Goal: Entertainment & Leisure: Consume media (video, audio)

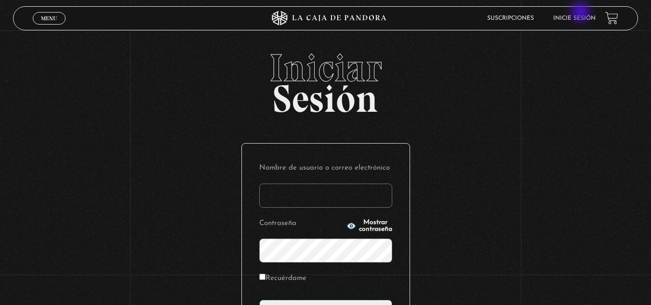
click at [581, 14] on li "Inicie sesión" at bounding box center [574, 18] width 42 height 15
click at [581, 19] on link "Inicie sesión" at bounding box center [574, 18] width 42 height 6
type input "L"
type input "l"
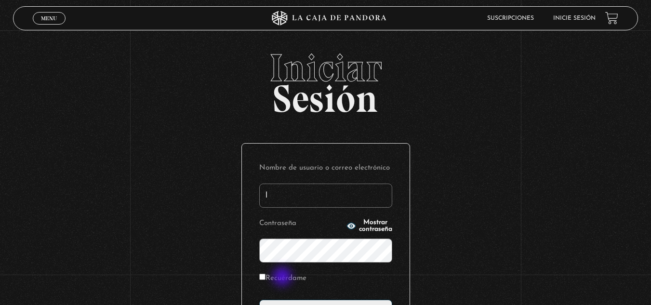
click at [283, 277] on label "Recuérdame" at bounding box center [282, 278] width 47 height 15
click at [265, 277] on input "Recuérdame" at bounding box center [262, 277] width 6 height 6
checkbox input "true"
click at [300, 193] on input "l" at bounding box center [325, 195] width 133 height 24
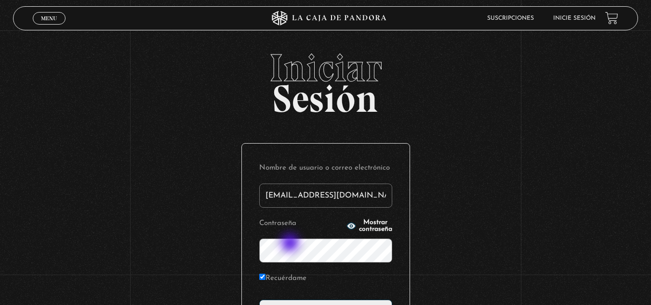
type input "luismena0290@hotmail.com"
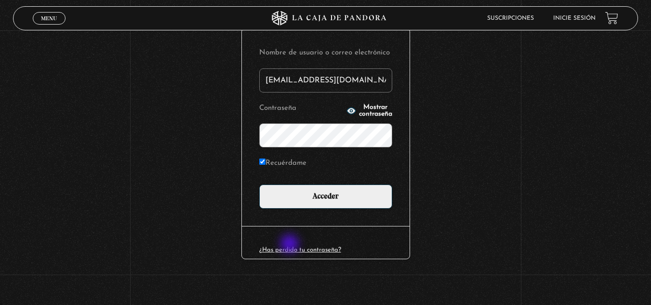
scroll to position [118, 0]
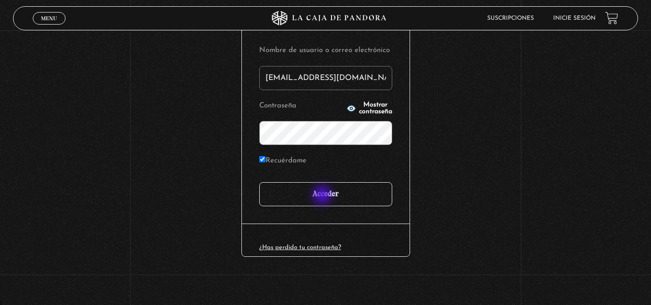
click at [323, 196] on input "Acceder" at bounding box center [325, 194] width 133 height 24
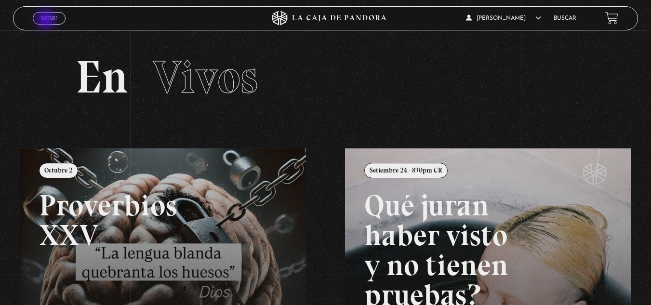
click at [47, 20] on span "Menu" at bounding box center [49, 18] width 16 height 6
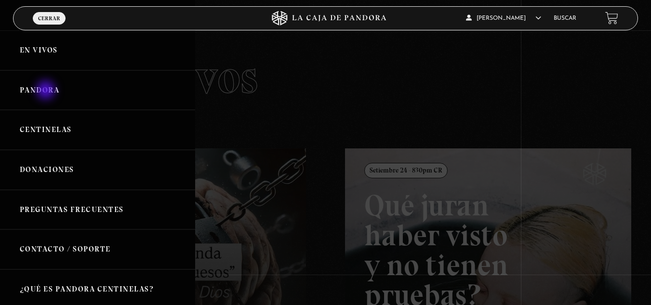
click at [47, 91] on link "Pandora" at bounding box center [97, 90] width 195 height 40
click at [48, 49] on link "En vivos" at bounding box center [97, 50] width 195 height 40
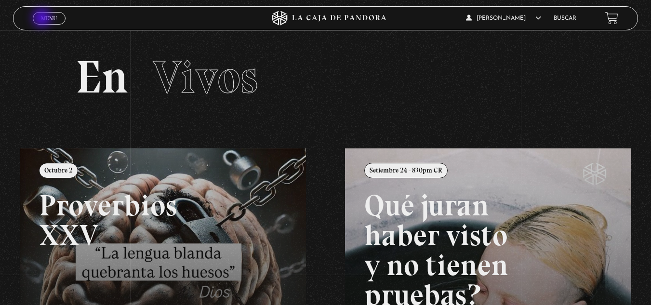
click at [43, 19] on span "Menu" at bounding box center [49, 18] width 16 height 6
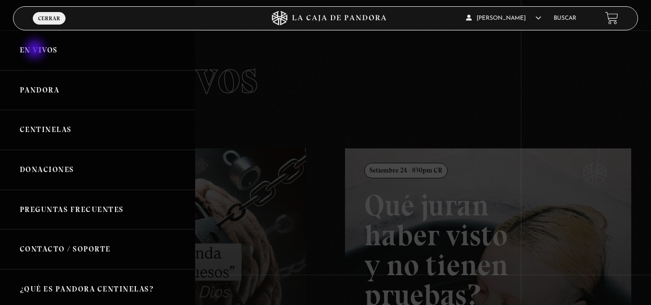
click at [36, 50] on link "En vivos" at bounding box center [97, 50] width 195 height 40
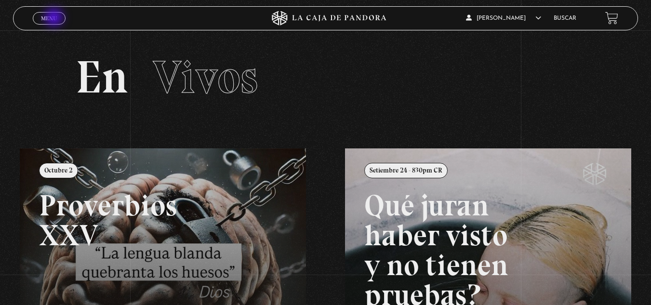
click at [55, 18] on span "Menu" at bounding box center [49, 18] width 16 height 6
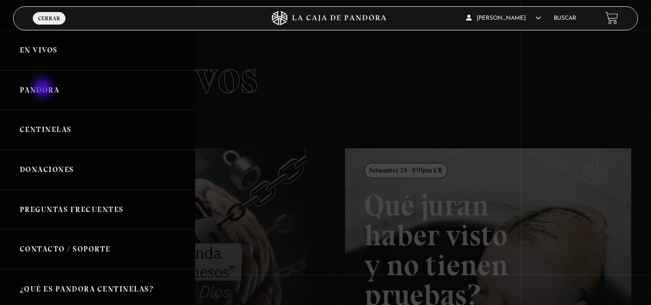
click at [43, 89] on link "Pandora" at bounding box center [97, 90] width 195 height 40
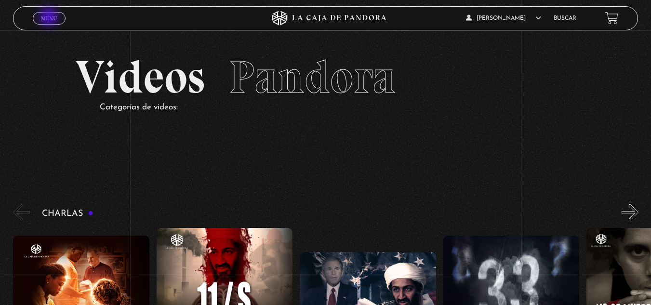
click at [50, 18] on span "Menu" at bounding box center [49, 18] width 16 height 6
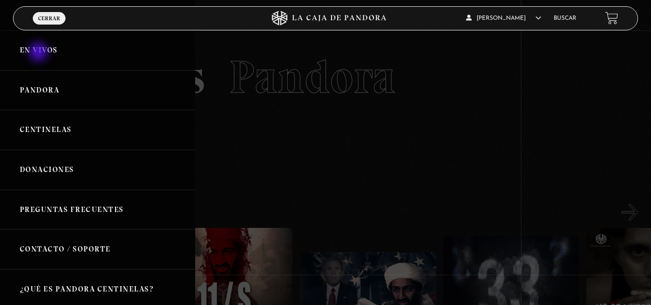
click at [39, 53] on link "En vivos" at bounding box center [97, 50] width 195 height 40
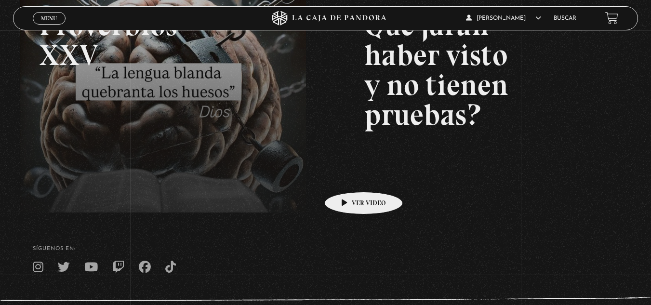
scroll to position [189, 0]
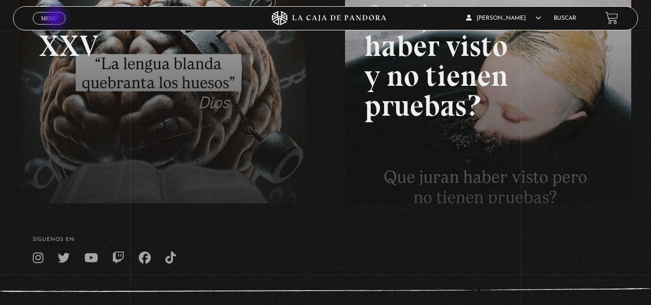
click at [56, 18] on span "Menu" at bounding box center [49, 18] width 16 height 6
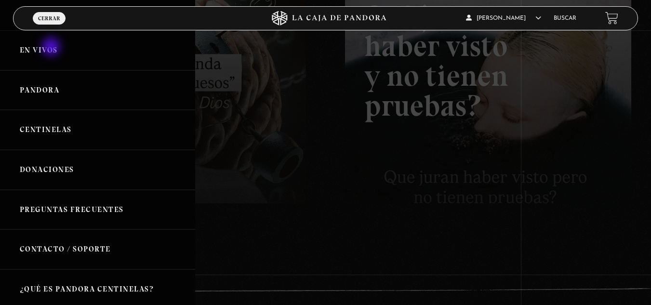
click at [52, 48] on link "En vivos" at bounding box center [97, 50] width 195 height 40
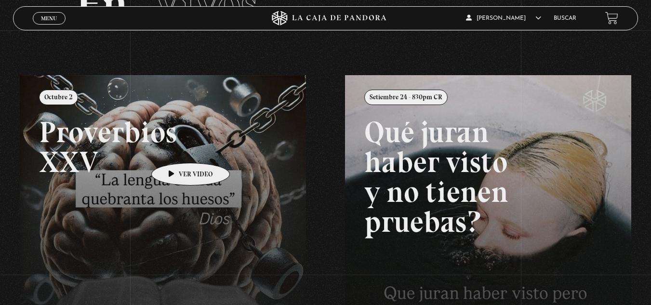
scroll to position [71, 0]
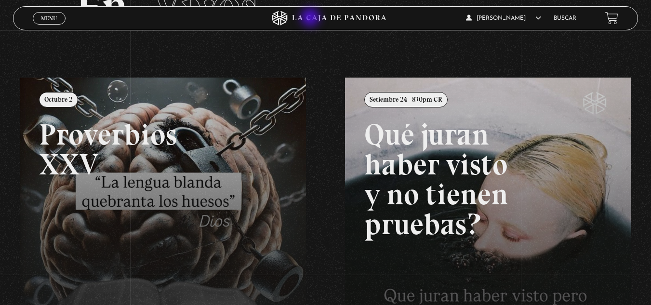
click at [311, 18] on icon at bounding box center [339, 18] width 94 height 6
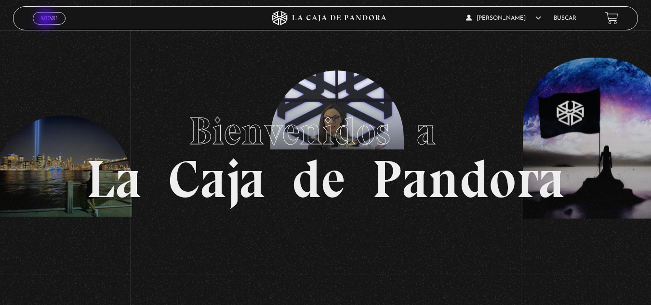
click at [47, 20] on span "Menu" at bounding box center [49, 18] width 16 height 6
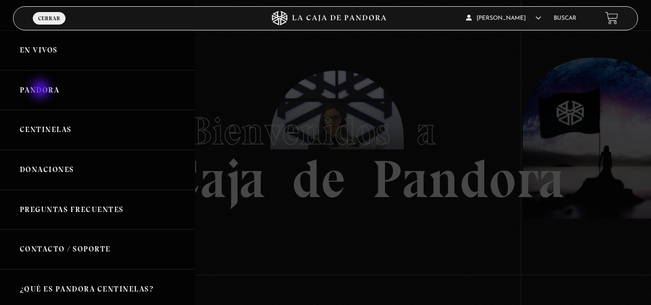
click at [41, 90] on link "Pandora" at bounding box center [97, 90] width 195 height 40
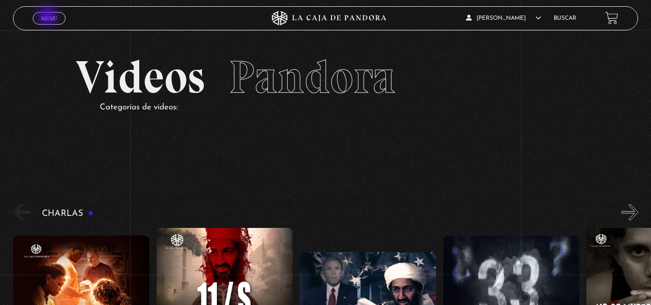
click at [49, 17] on span "Menu" at bounding box center [49, 18] width 16 height 6
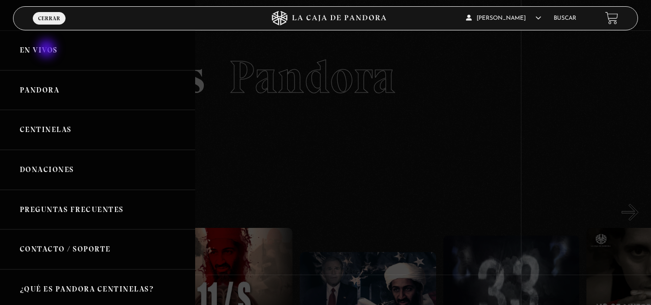
click at [48, 50] on link "En vivos" at bounding box center [97, 50] width 195 height 40
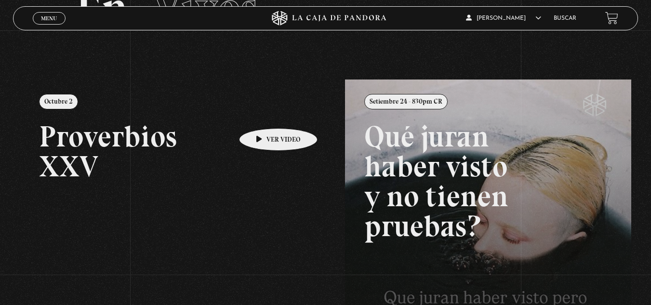
scroll to position [39, 0]
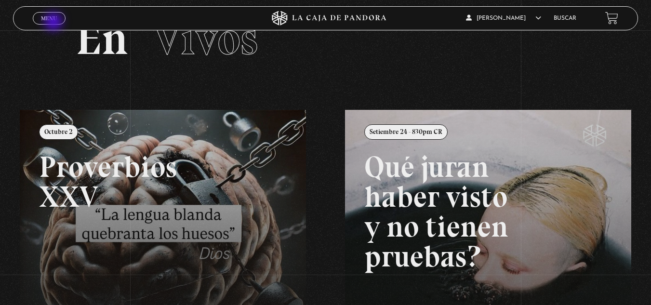
click at [54, 23] on link "Menu Cerrar" at bounding box center [49, 18] width 33 height 13
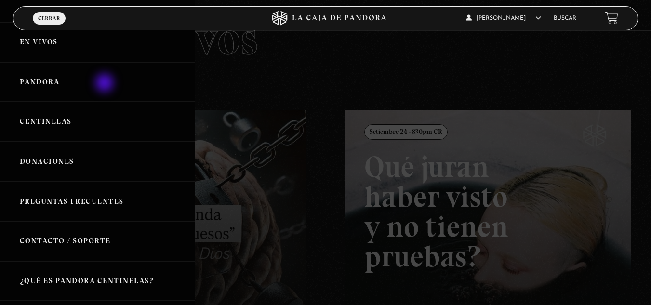
scroll to position [229, 0]
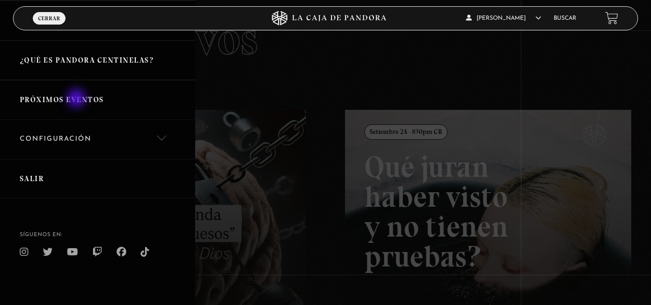
click at [78, 99] on link "Próximos Eventos" at bounding box center [97, 100] width 195 height 40
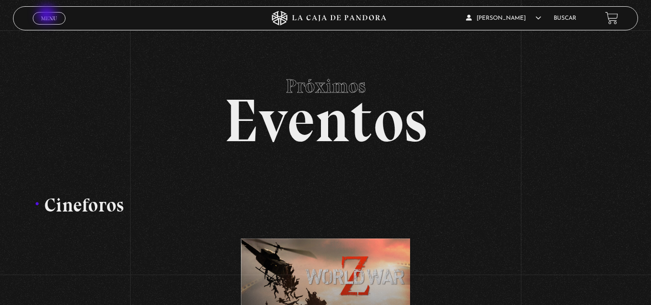
click at [48, 15] on span "Menu" at bounding box center [49, 18] width 16 height 6
click at [52, 19] on span "Menu" at bounding box center [49, 18] width 16 height 6
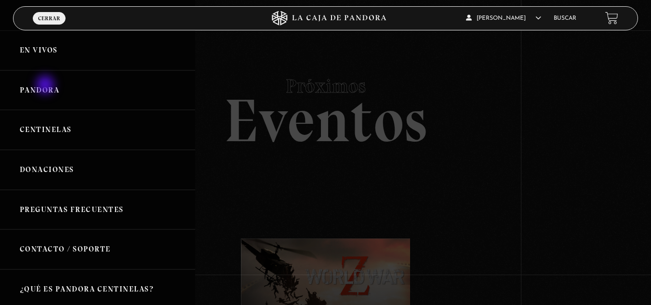
click at [46, 86] on link "Pandora" at bounding box center [97, 90] width 195 height 40
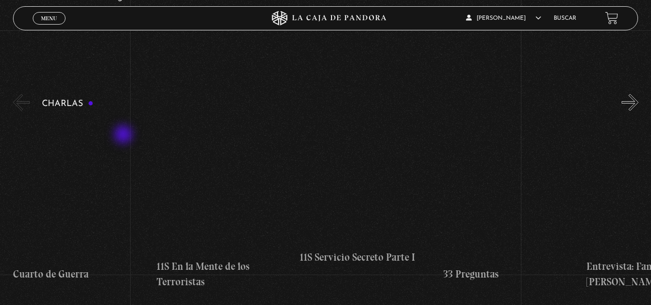
scroll to position [128, 0]
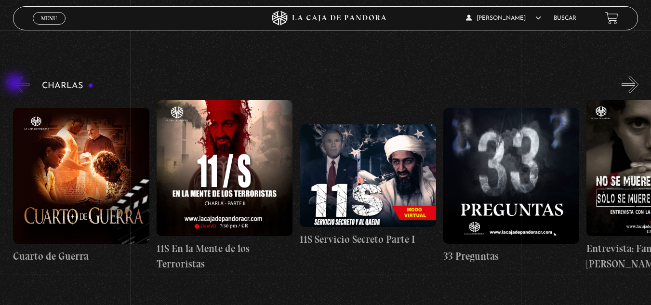
click at [16, 84] on button "«" at bounding box center [21, 84] width 17 height 17
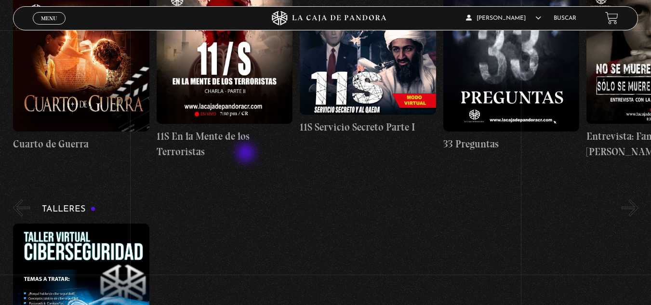
scroll to position [0, 0]
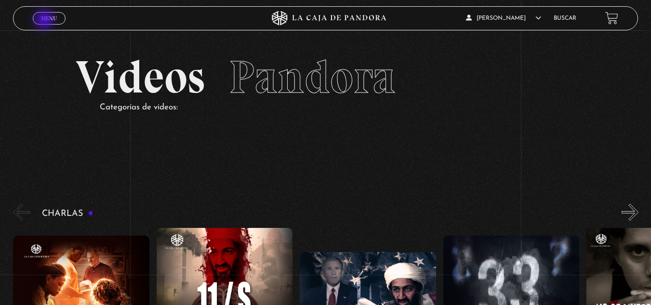
click at [45, 21] on span "Menu" at bounding box center [49, 18] width 16 height 6
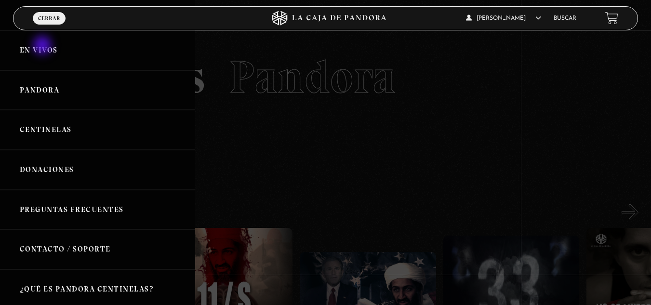
click at [43, 46] on link "En vivos" at bounding box center [97, 50] width 195 height 40
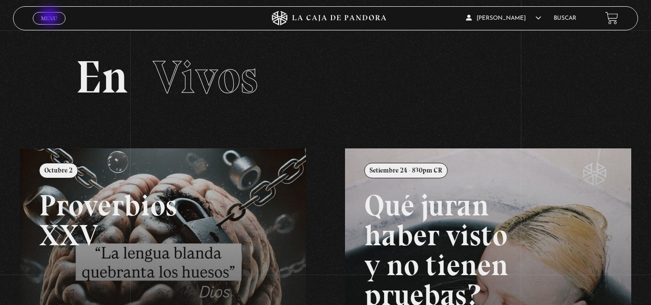
click at [51, 17] on span "Menu" at bounding box center [49, 18] width 16 height 6
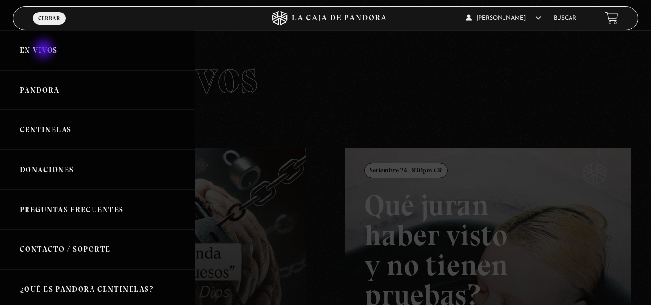
click at [45, 50] on link "En vivos" at bounding box center [97, 50] width 195 height 40
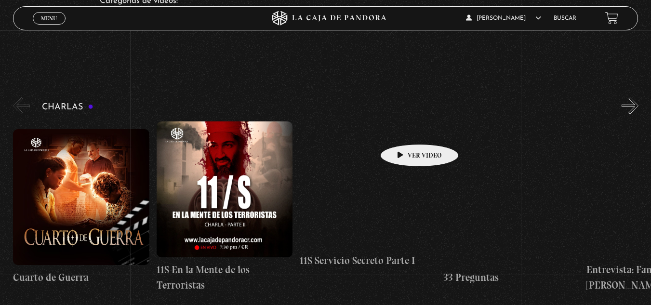
scroll to position [108, 0]
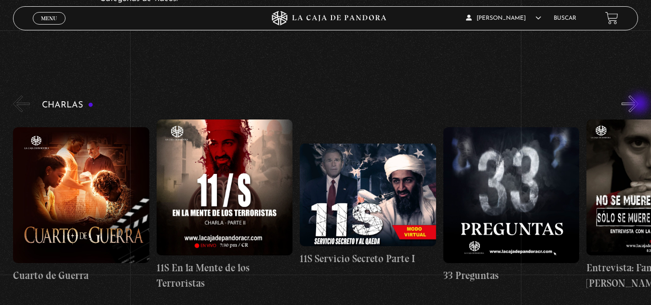
click at [638, 105] on button "»" at bounding box center [629, 103] width 17 height 17
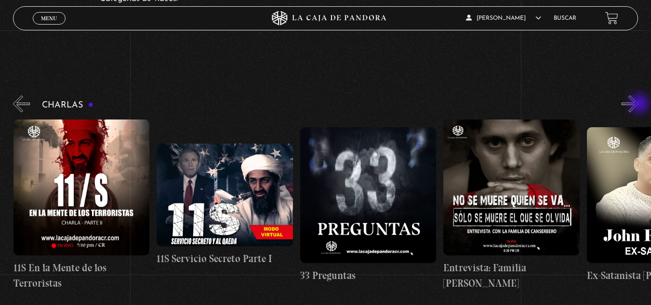
click at [638, 105] on button "»" at bounding box center [629, 103] width 17 height 17
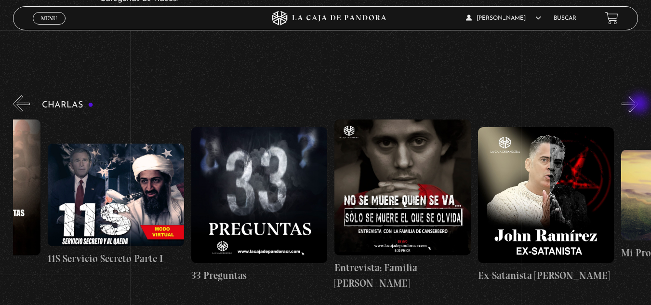
click at [638, 105] on button "»" at bounding box center [629, 103] width 17 height 17
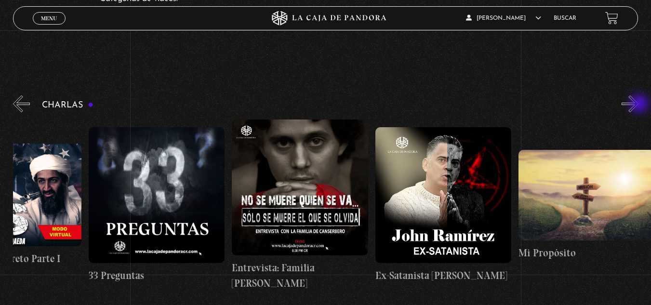
scroll to position [0, 358]
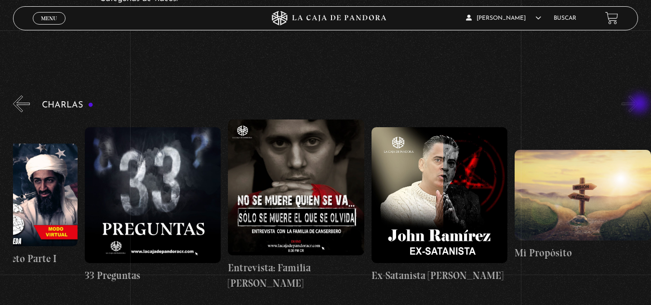
click at [638, 105] on button "»" at bounding box center [629, 103] width 17 height 17
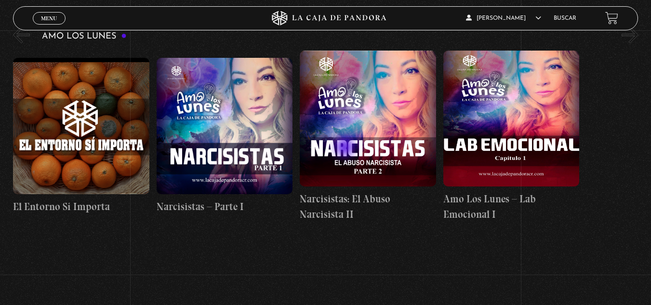
scroll to position [3986, 0]
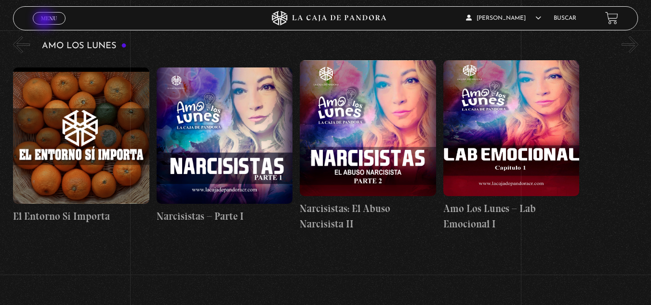
click at [45, 21] on span "Menu" at bounding box center [49, 18] width 16 height 6
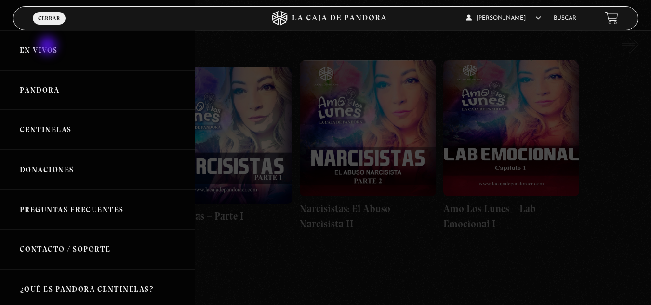
click at [49, 47] on link "En vivos" at bounding box center [97, 50] width 195 height 40
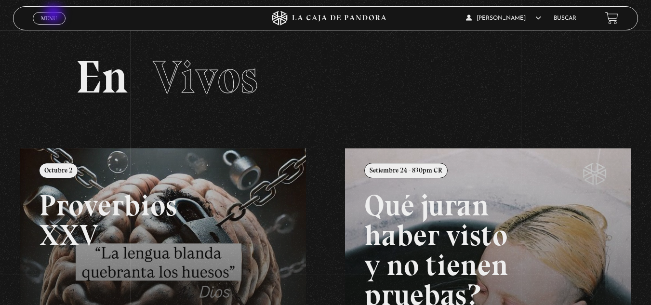
click at [54, 15] on span "Menu" at bounding box center [49, 18] width 16 height 6
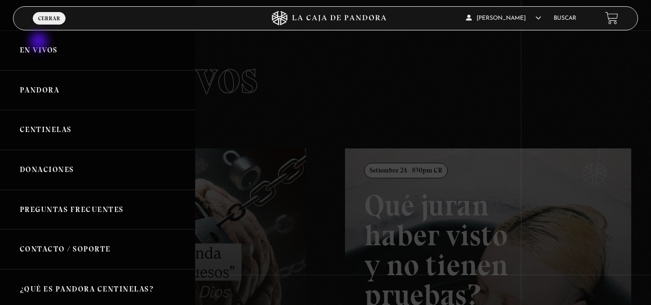
click at [40, 42] on link "En vivos" at bounding box center [97, 50] width 195 height 40
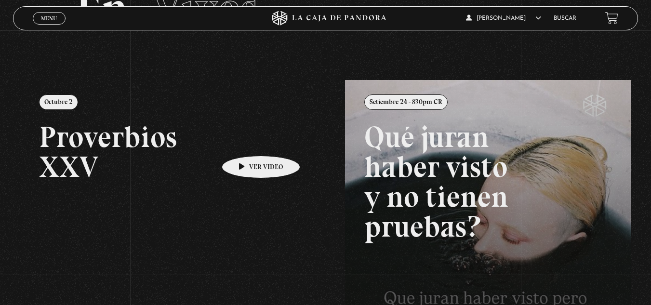
scroll to position [34, 0]
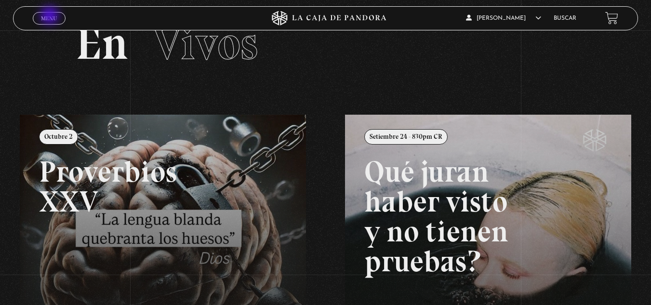
click at [51, 16] on span "Menu" at bounding box center [49, 18] width 16 height 6
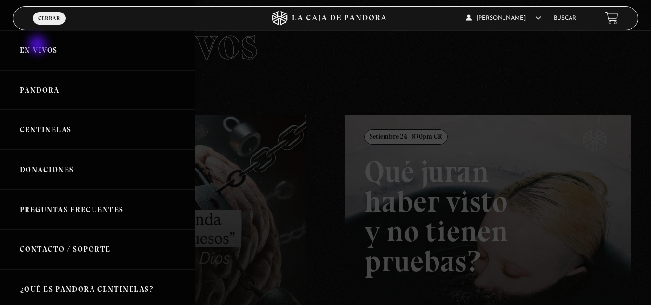
click at [39, 46] on link "En vivos" at bounding box center [97, 50] width 195 height 40
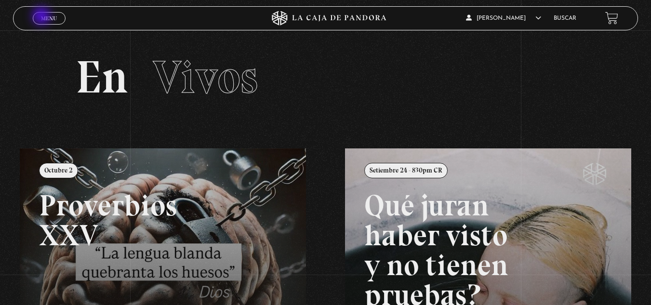
click at [42, 17] on span "Menu" at bounding box center [49, 18] width 16 height 6
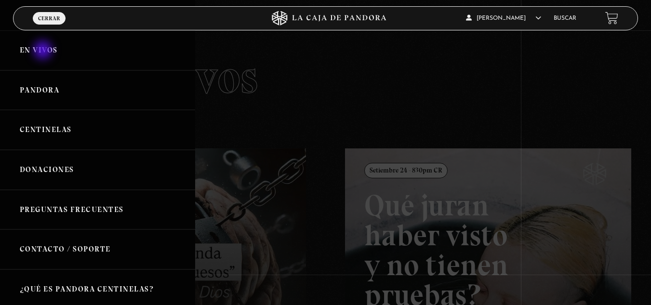
click at [44, 51] on link "En vivos" at bounding box center [97, 50] width 195 height 40
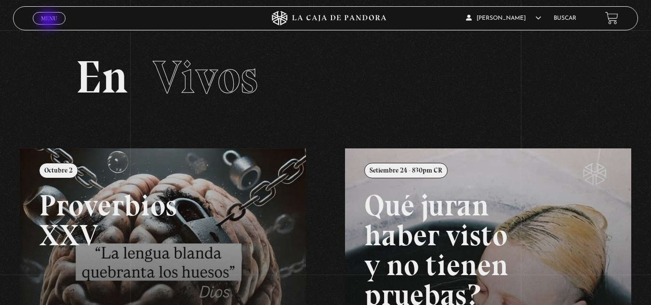
click at [49, 21] on span "Menu" at bounding box center [49, 18] width 16 height 6
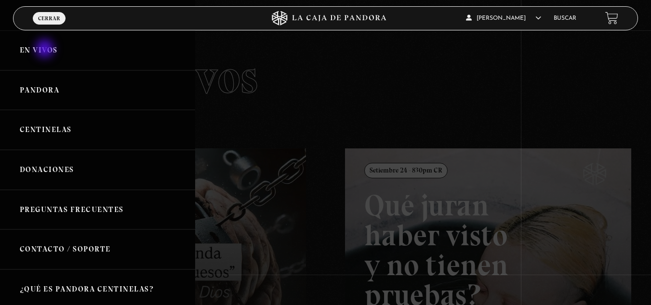
click at [46, 50] on link "En vivos" at bounding box center [97, 50] width 195 height 40
